Goal: Find specific page/section: Find specific page/section

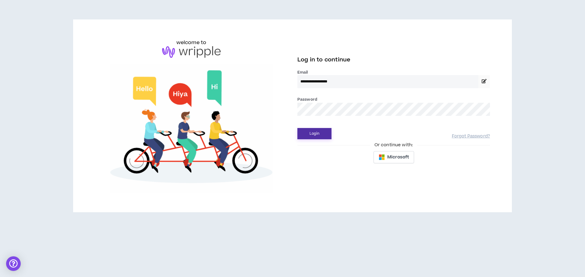
click at [314, 134] on button "Login" at bounding box center [314, 133] width 34 height 11
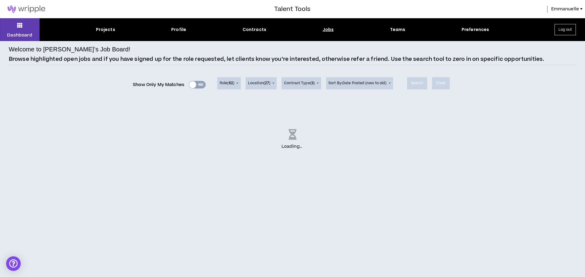
click at [328, 31] on div "Jobs" at bounding box center [328, 29] width 11 height 6
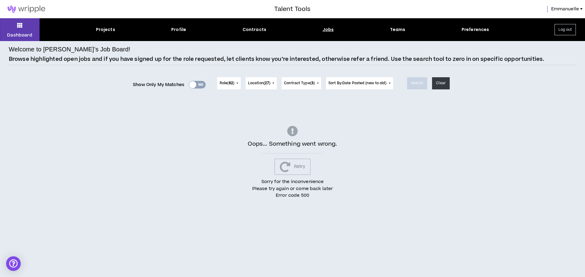
click at [327, 27] on div "Jobs" at bounding box center [328, 29] width 11 height 6
click at [327, 30] on div "Jobs" at bounding box center [328, 29] width 11 height 6
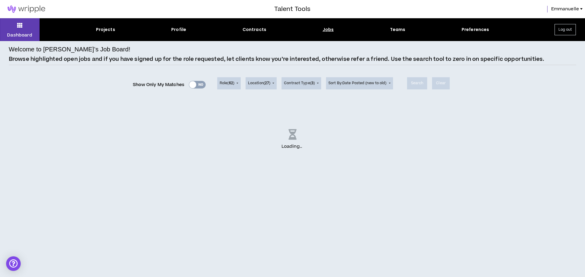
click at [326, 29] on div "Jobs" at bounding box center [328, 29] width 11 height 6
